Goal: Information Seeking & Learning: Compare options

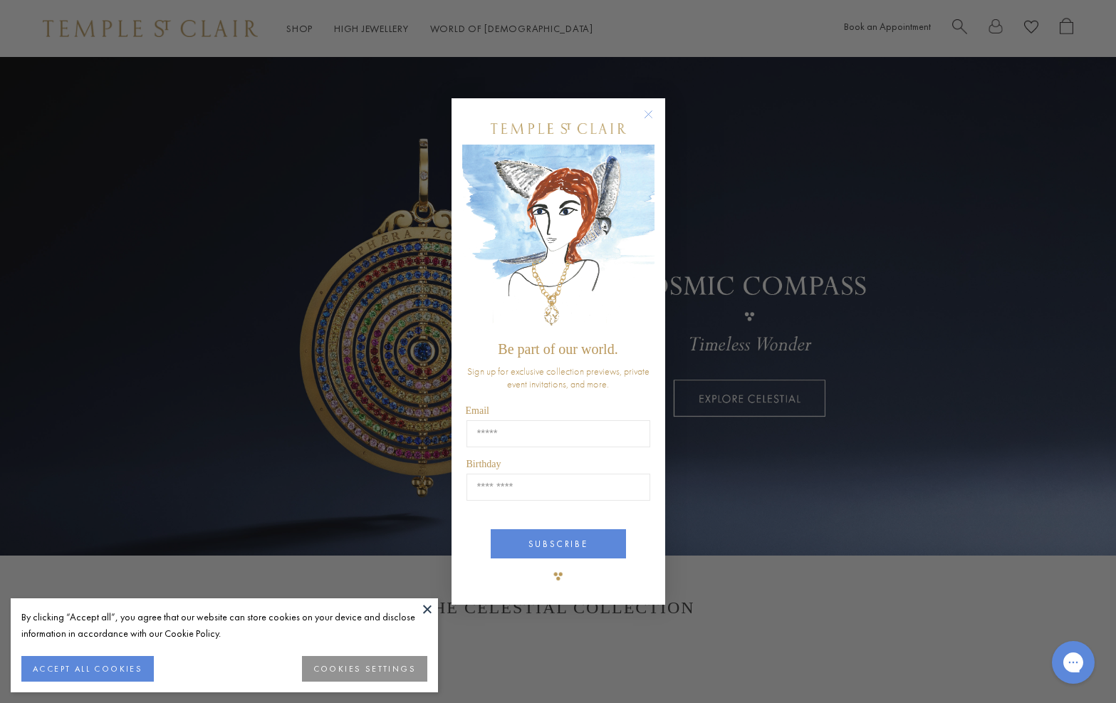
click at [830, 494] on div "Close dialog Be part of our world. Sign up for exclusive collection previews, p…" at bounding box center [558, 351] width 1116 height 703
click at [648, 112] on circle "Close dialog" at bounding box center [648, 113] width 17 height 17
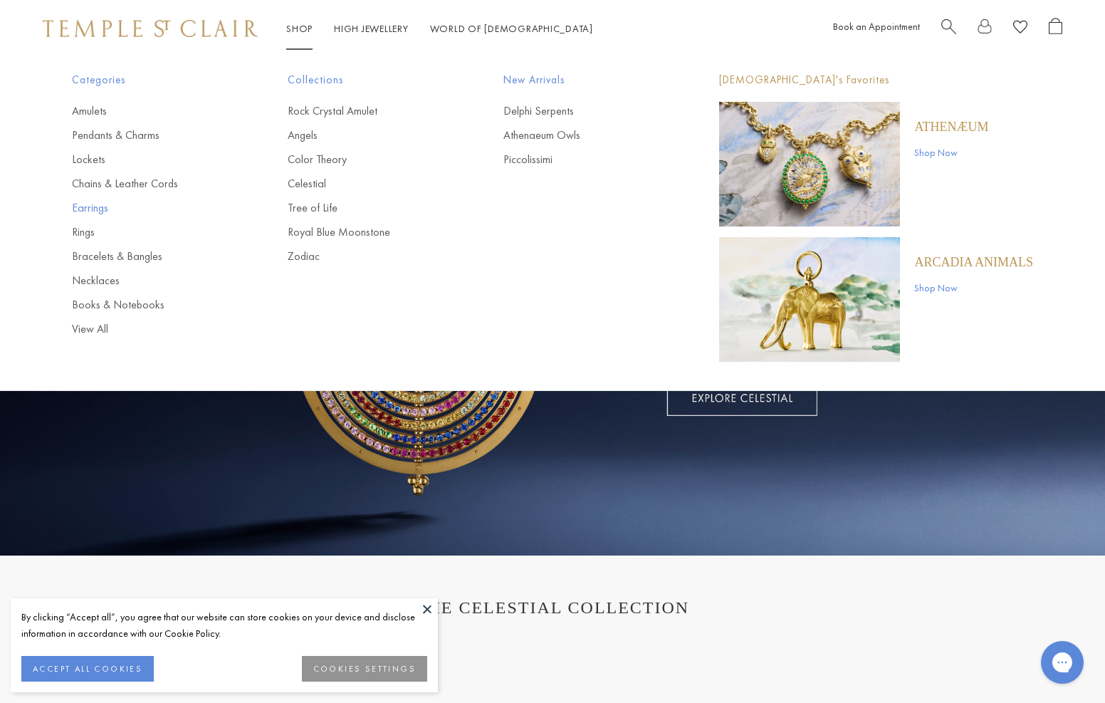
click at [97, 213] on link "Earrings" at bounding box center [151, 208] width 159 height 16
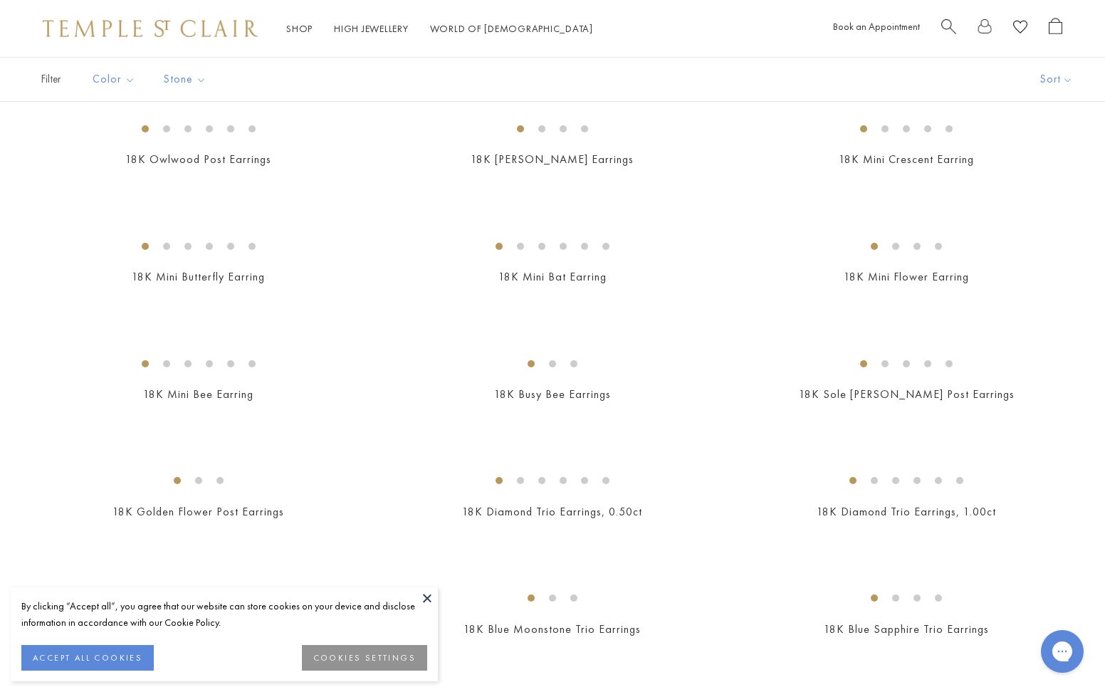
scroll to position [363, 0]
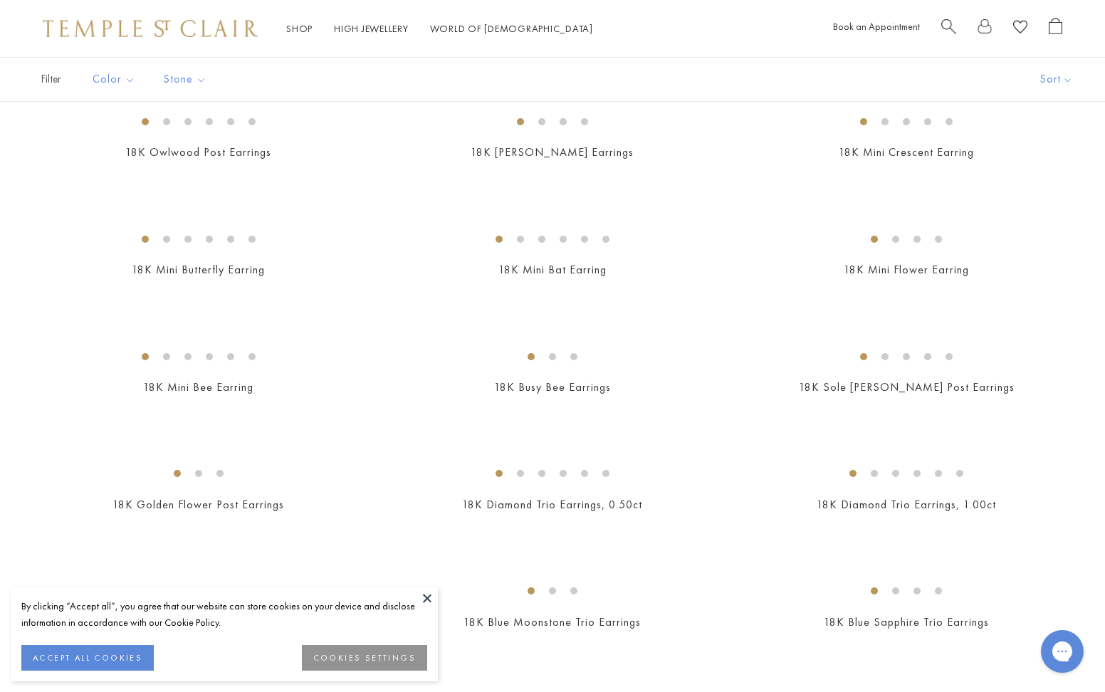
click at [425, 598] on button at bounding box center [427, 598] width 21 height 21
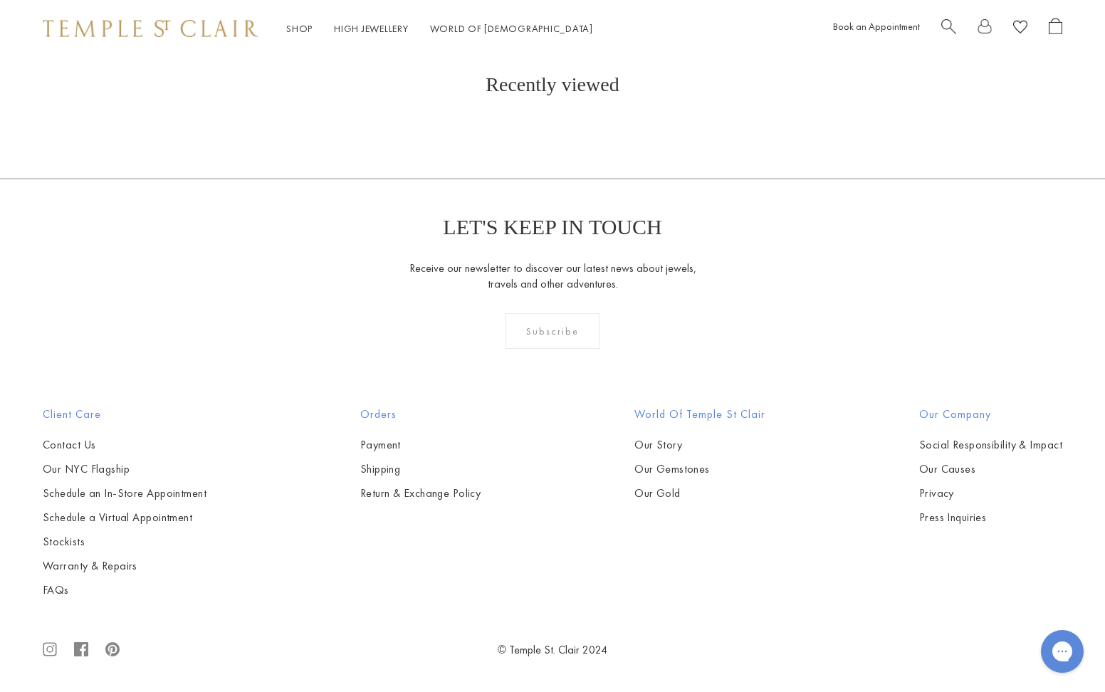
scroll to position [5894, 0]
click at [0, 0] on img at bounding box center [0, 0] width 0 height 0
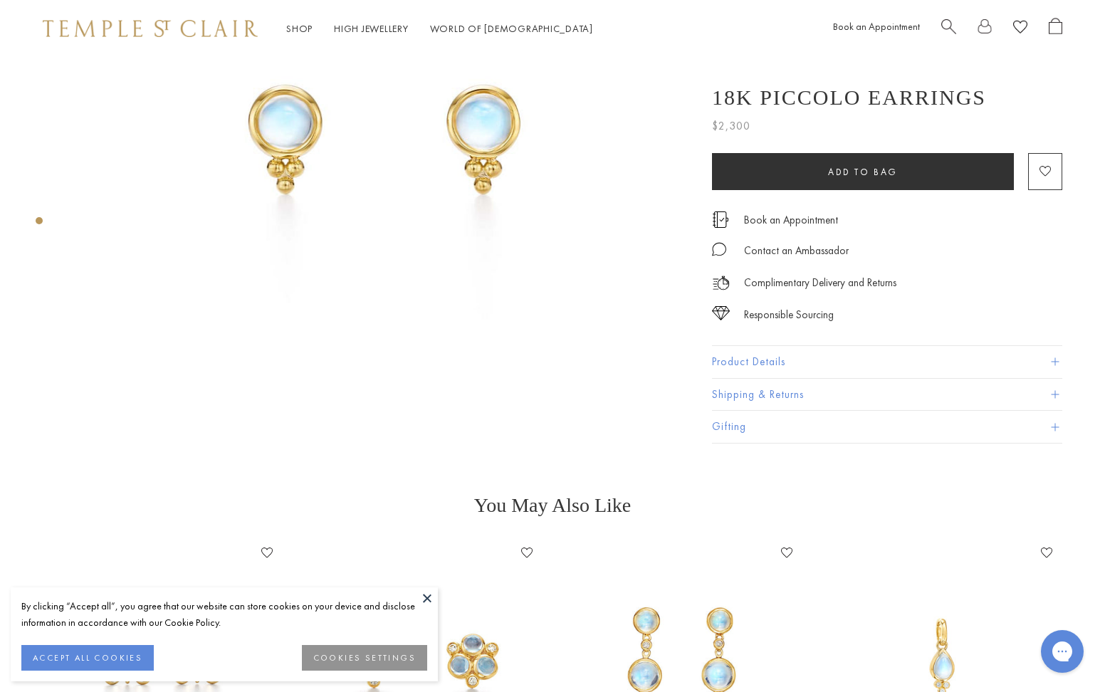
scroll to position [228, 0]
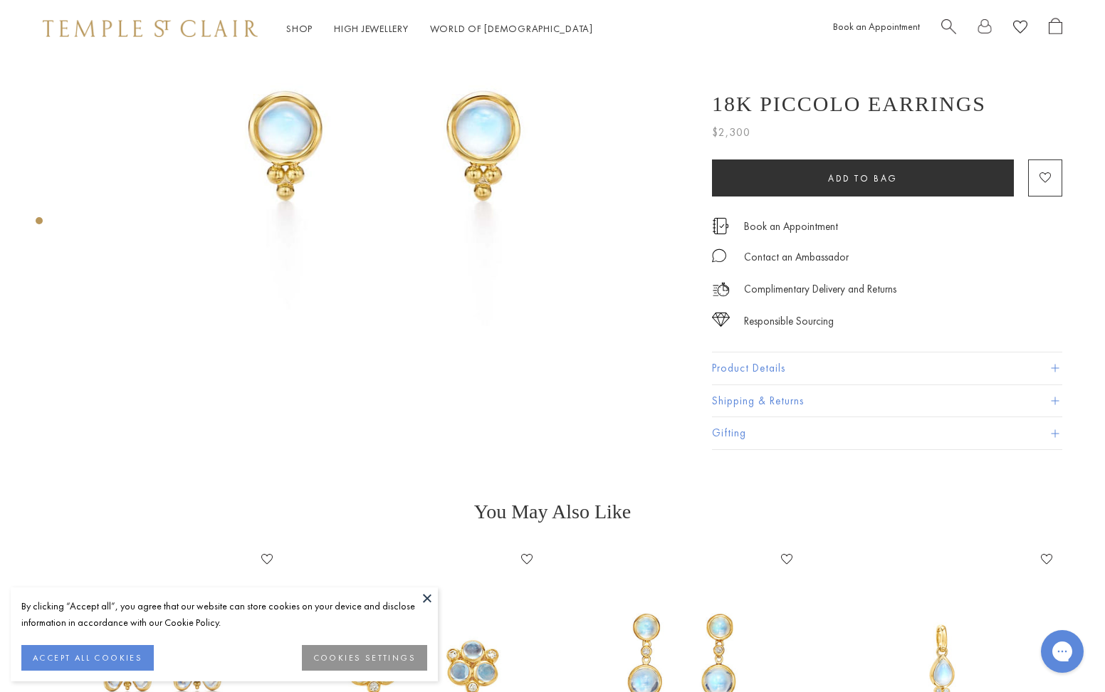
click at [750, 369] on button "Product Details" at bounding box center [887, 369] width 350 height 32
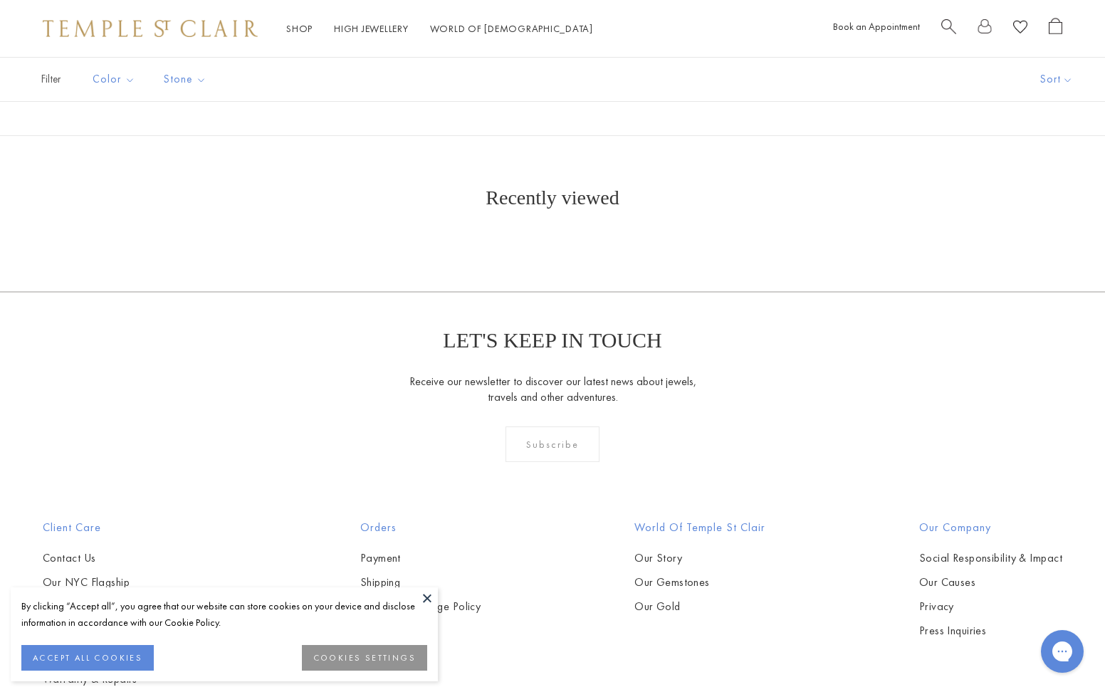
scroll to position [2236, 0]
click at [0, 0] on img at bounding box center [0, 0] width 0 height 0
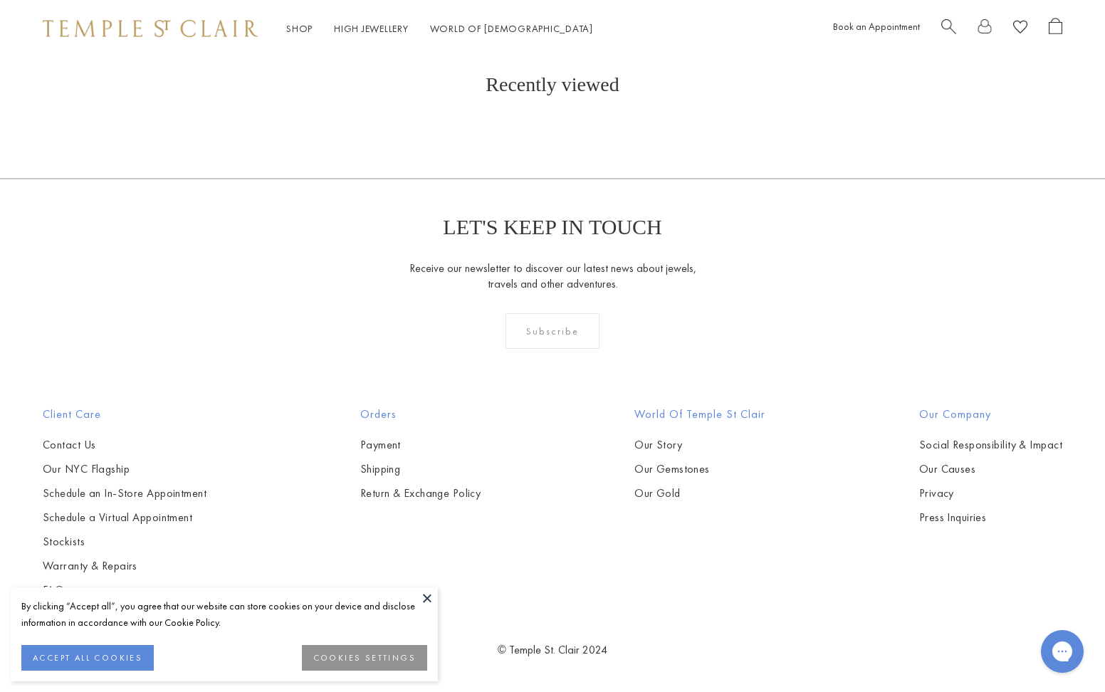
scroll to position [2637, 0]
click at [431, 593] on button at bounding box center [427, 598] width 21 height 21
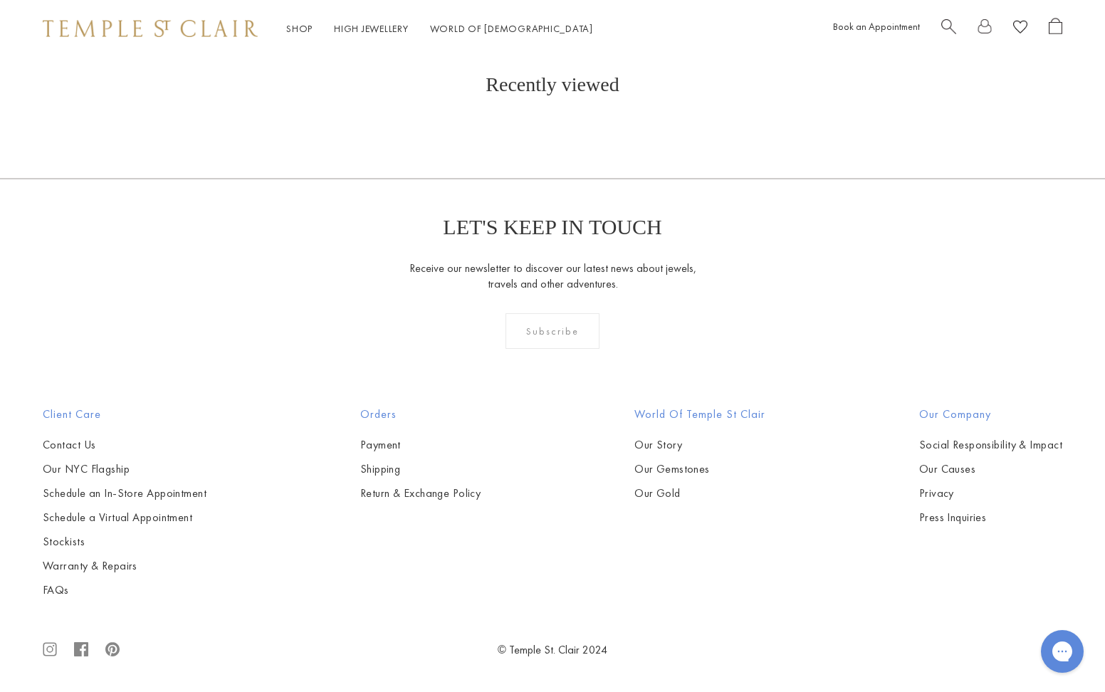
click at [0, 0] on img at bounding box center [0, 0] width 0 height 0
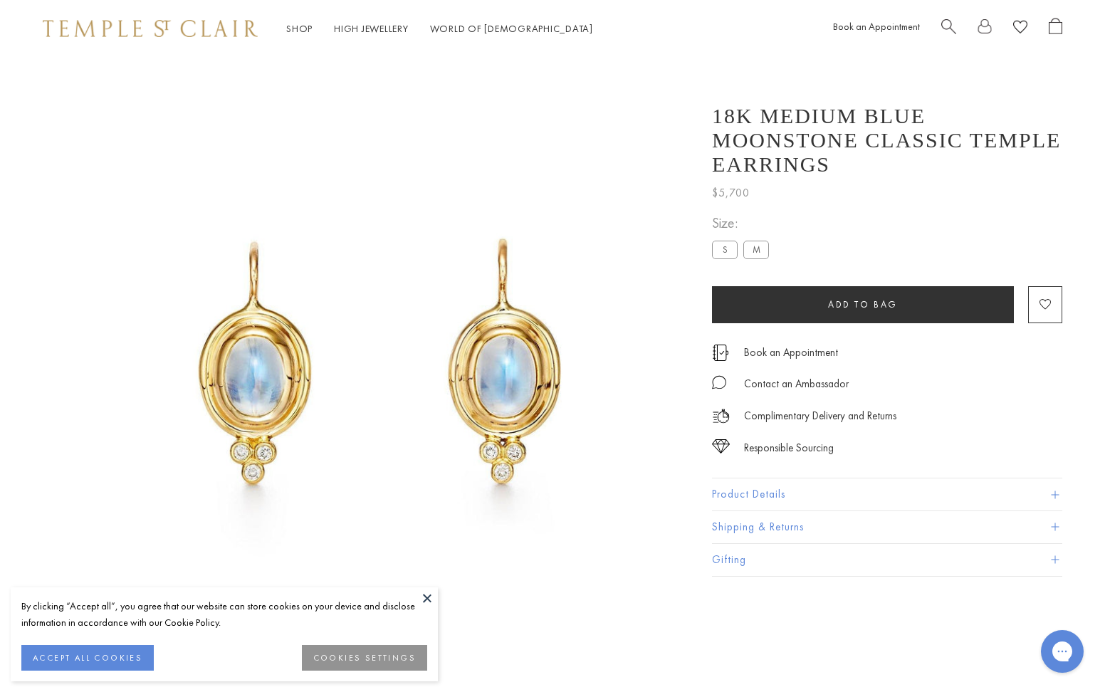
scroll to position [57, 0]
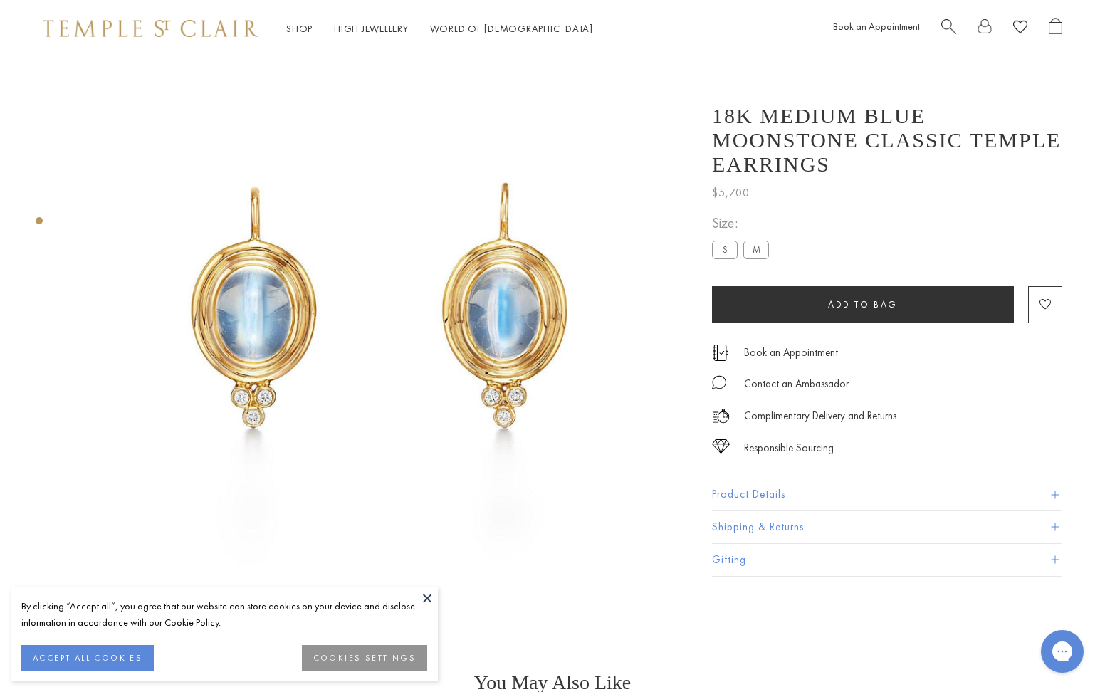
click at [425, 598] on button at bounding box center [427, 598] width 21 height 21
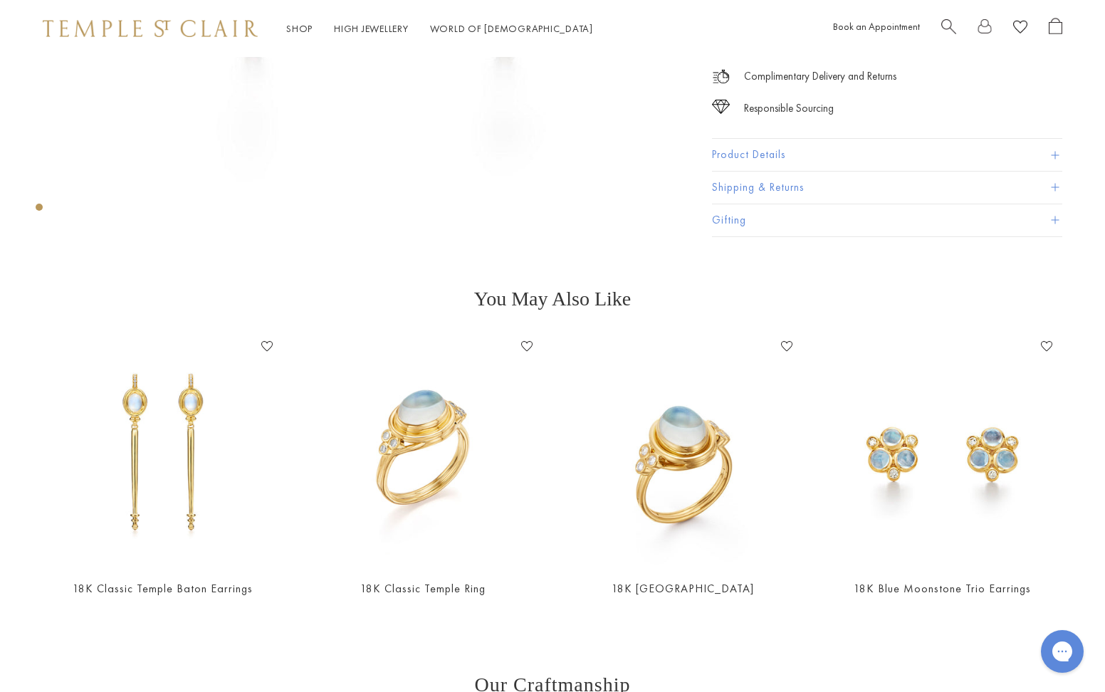
scroll to position [442, 0]
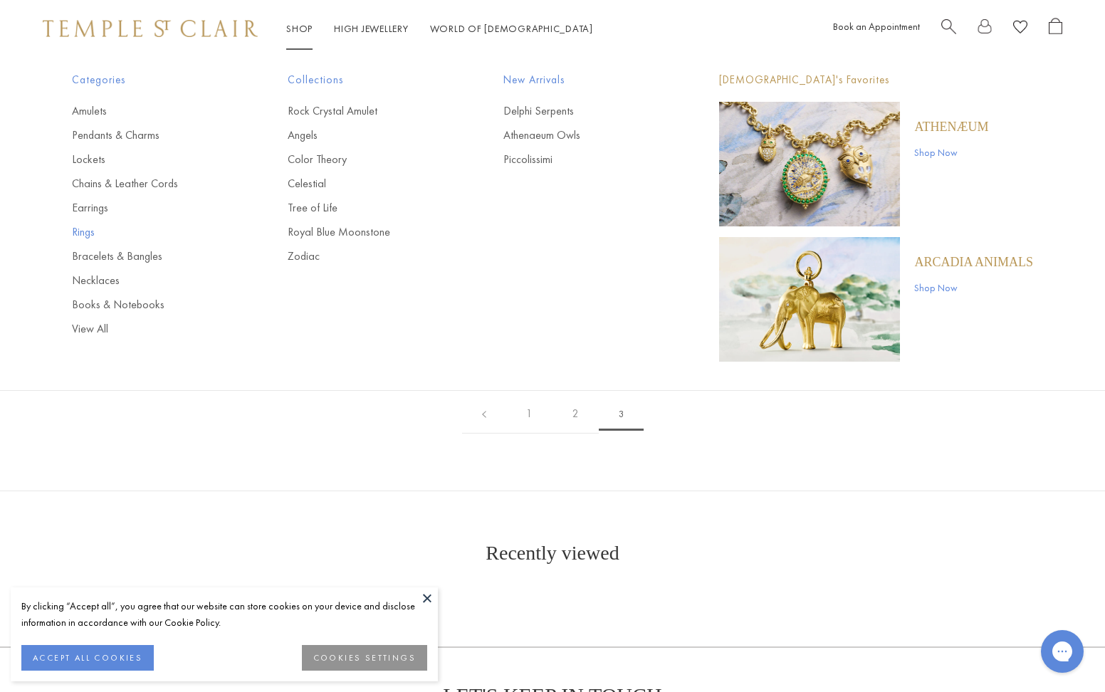
click at [83, 229] on link "Rings" at bounding box center [151, 232] width 159 height 16
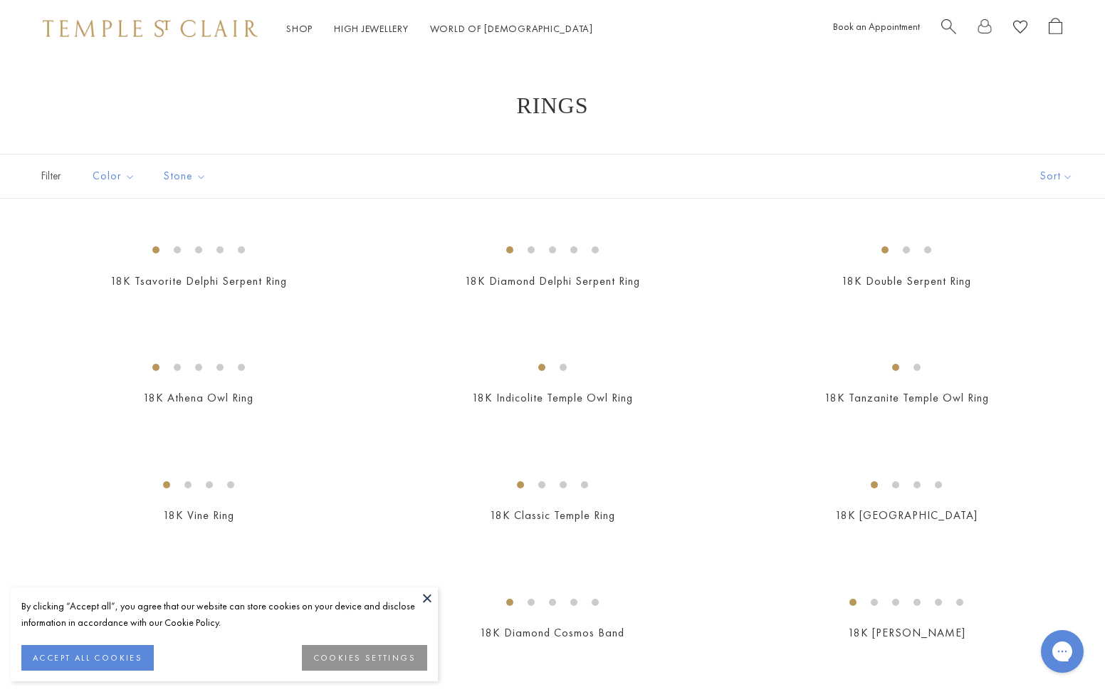
click at [429, 599] on button at bounding box center [427, 598] width 21 height 21
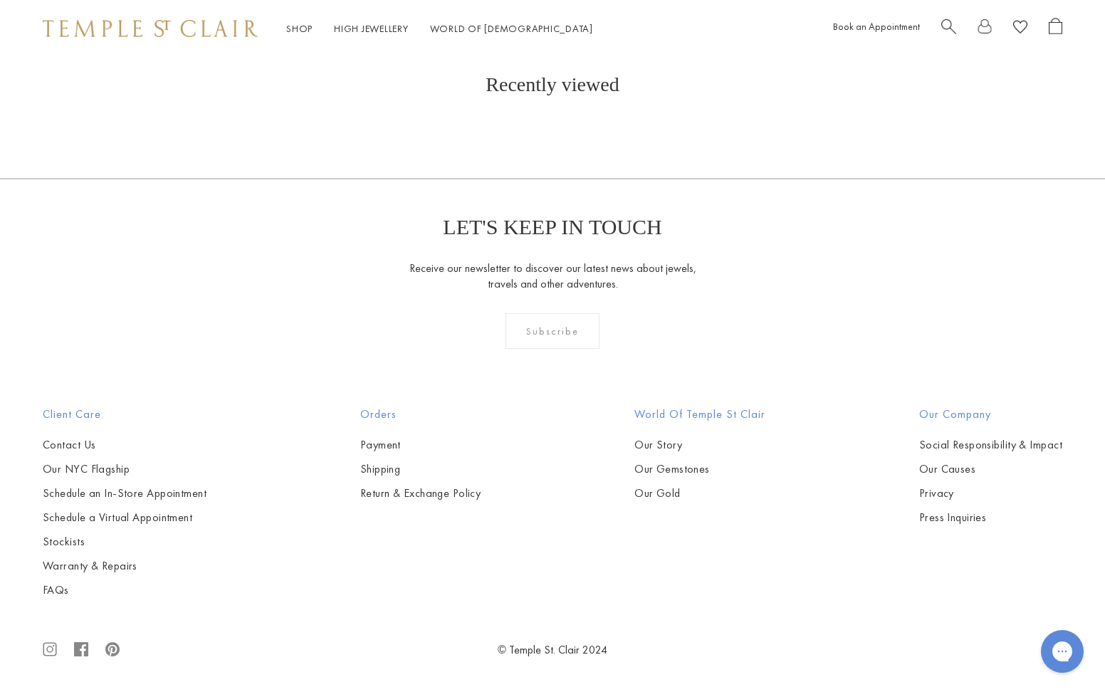
scroll to position [6592, 0]
